Goal: Task Accomplishment & Management: Complete application form

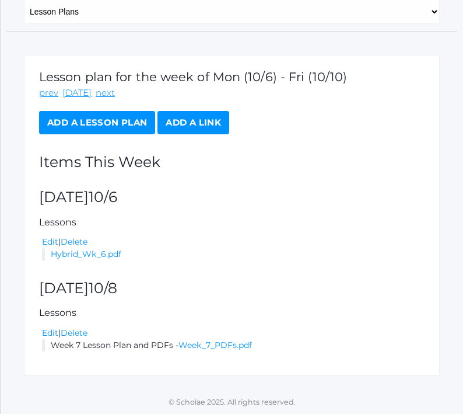
scroll to position [152, 0]
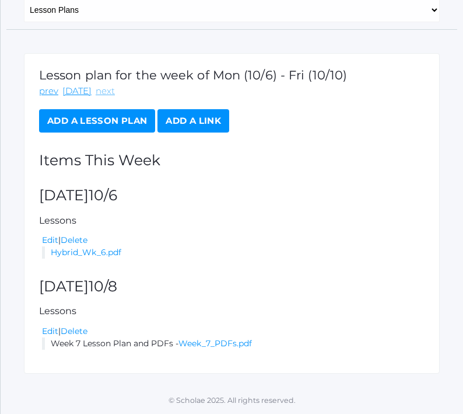
click at [100, 87] on link "next" at bounding box center [105, 91] width 19 height 13
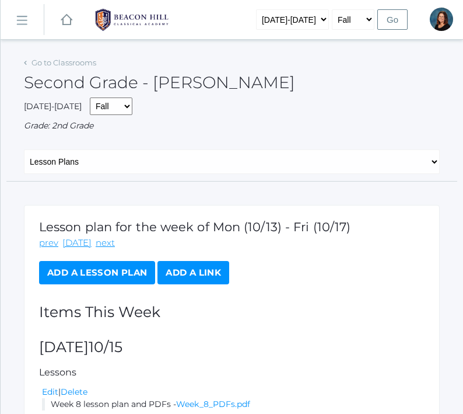
scroll to position [65, 0]
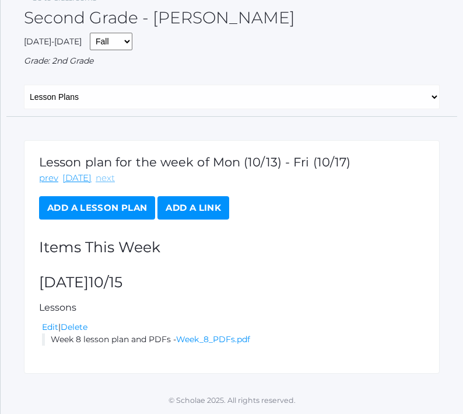
click at [99, 182] on link "next" at bounding box center [105, 178] width 19 height 13
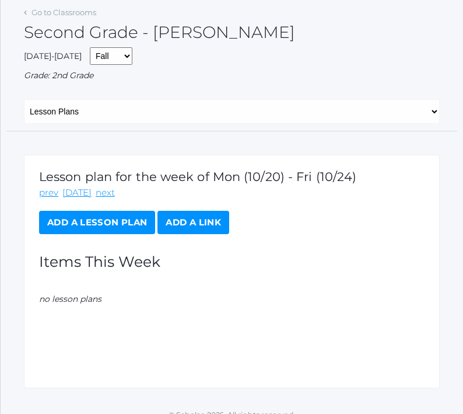
scroll to position [65, 0]
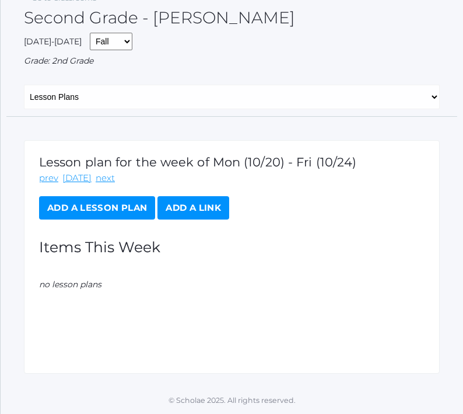
click at [90, 212] on link "Add a Lesson Plan" at bounding box center [97, 207] width 116 height 23
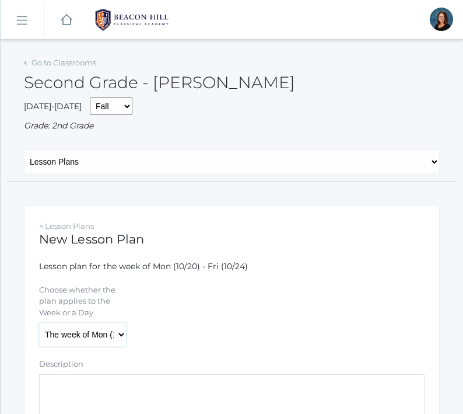
click at [92, 340] on select "The week of Mon (10/20) - Fri (10/24) Monday (10/20) Tuesday (10/21) Wednesday …" at bounding box center [83, 334] width 88 height 25
select select "2025-10-22"
click at [39, 322] on select "The week of Mon (10/20) - Fri (10/24) Monday (10/20) Tuesday (10/21) Wednesday …" at bounding box center [83, 334] width 88 height 25
click at [104, 399] on textarea "Description" at bounding box center [232, 409] width 386 height 70
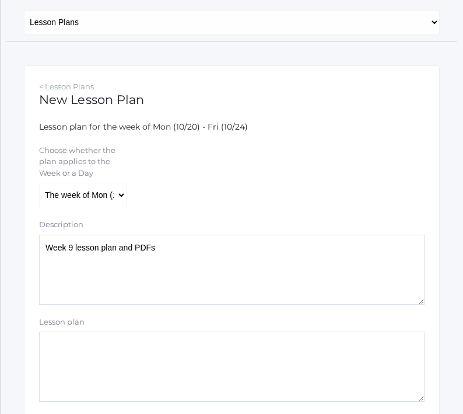
scroll to position [270, 0]
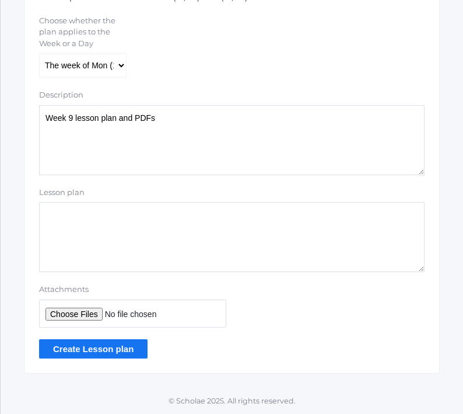
type textarea "Week 9 lesson plan and PDFs"
click at [88, 313] on input "Attachments" at bounding box center [132, 313] width 187 height 28
type input "C:\fakepath\Week 9 PDFs.pdf"
click at [94, 349] on input "Create Lesson plan" at bounding box center [93, 348] width 109 height 19
